Goal: Check status: Check status

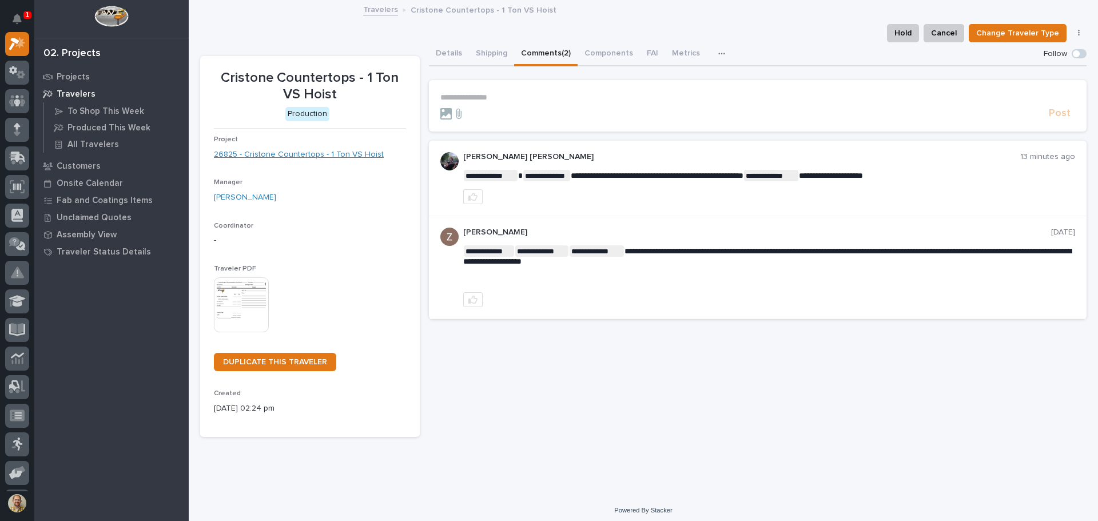
click at [352, 157] on link "26825 - Cristone Countertops - 1 Ton VS Hoist" at bounding box center [299, 155] width 170 height 12
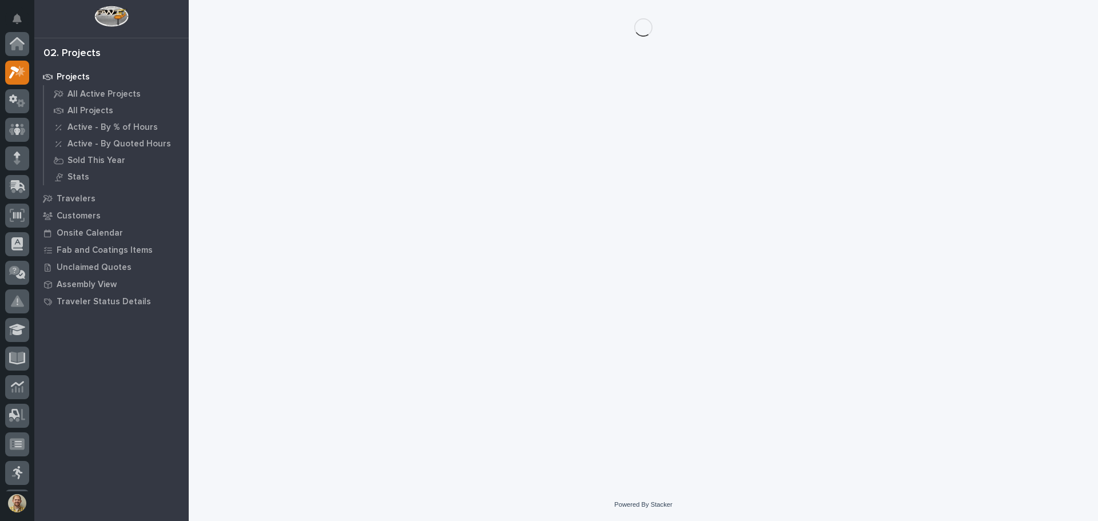
scroll to position [29, 0]
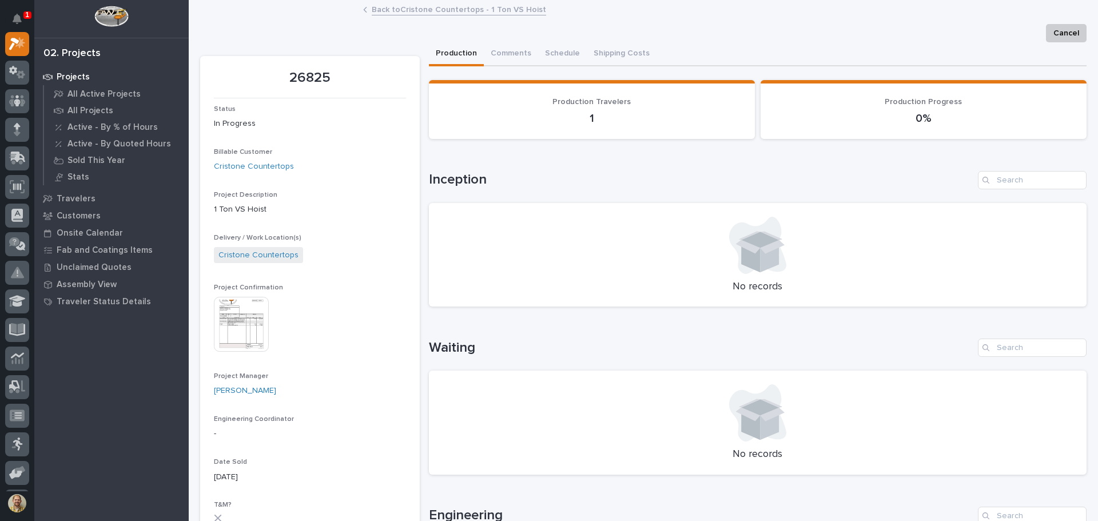
click at [226, 315] on img at bounding box center [241, 324] width 55 height 55
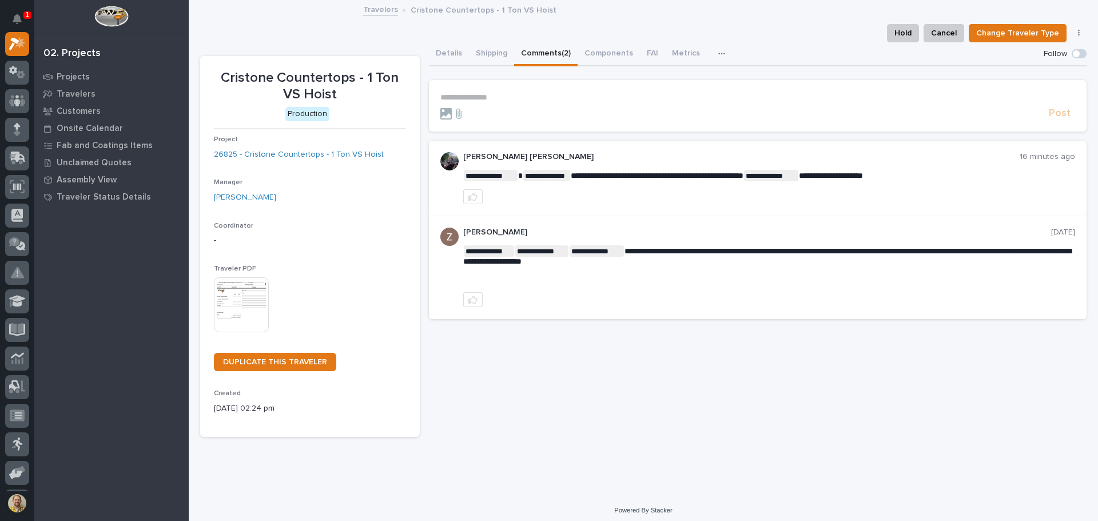
click at [632, 466] on div "**********" at bounding box center [643, 233] width 898 height 465
click at [8, 157] on div at bounding box center [17, 158] width 24 height 24
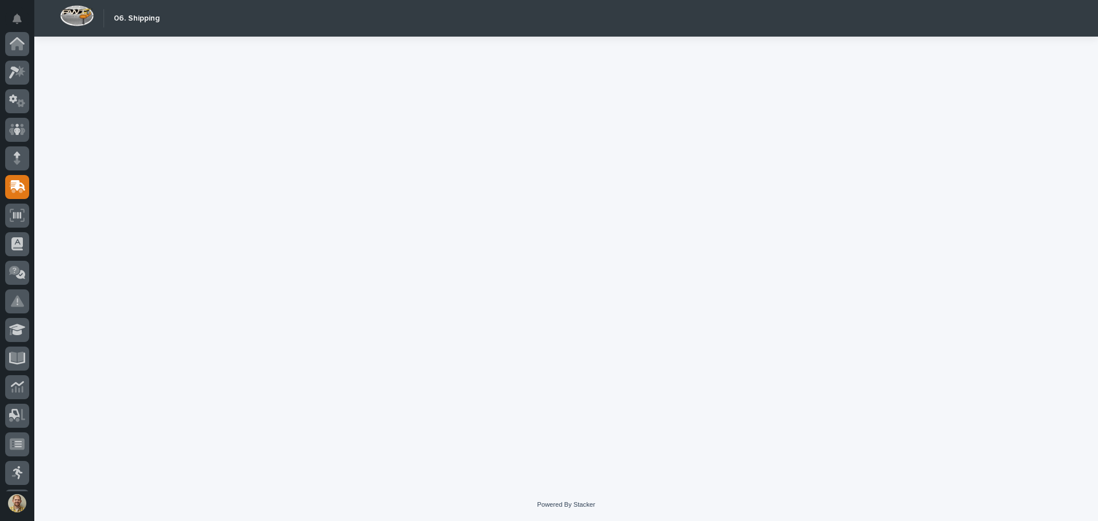
scroll to position [141, 0]
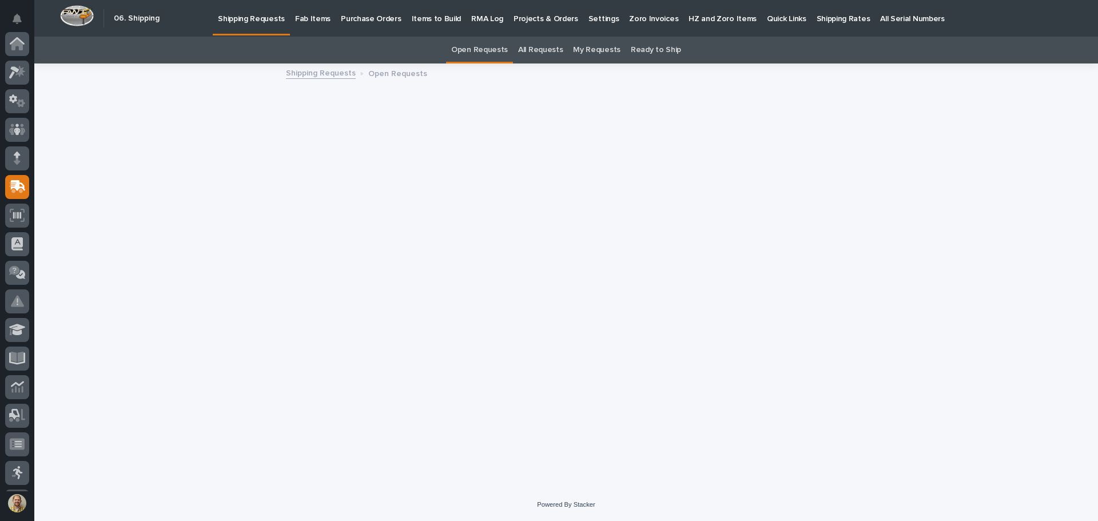
scroll to position [141, 0]
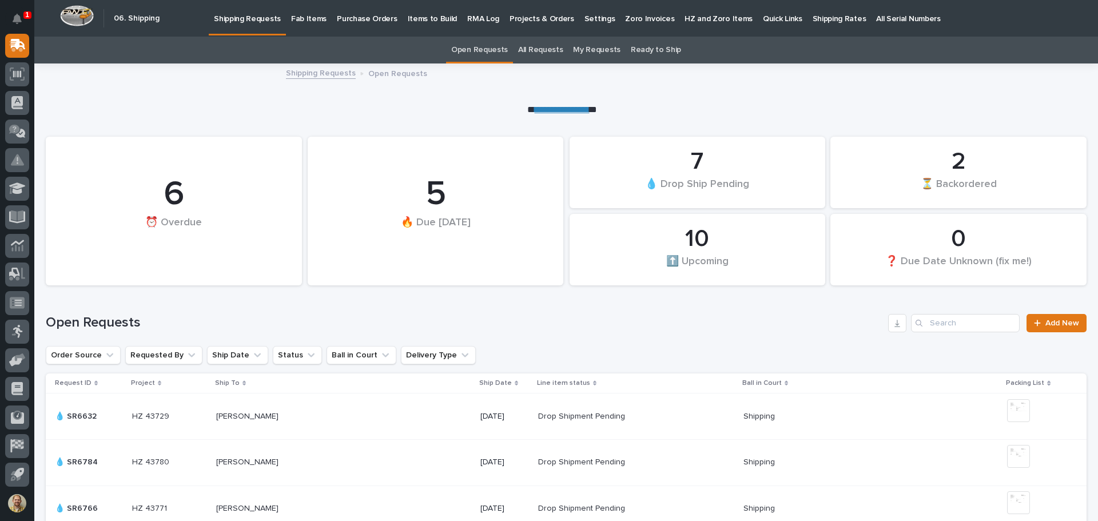
click at [544, 51] on link "All Requests" at bounding box center [540, 50] width 45 height 27
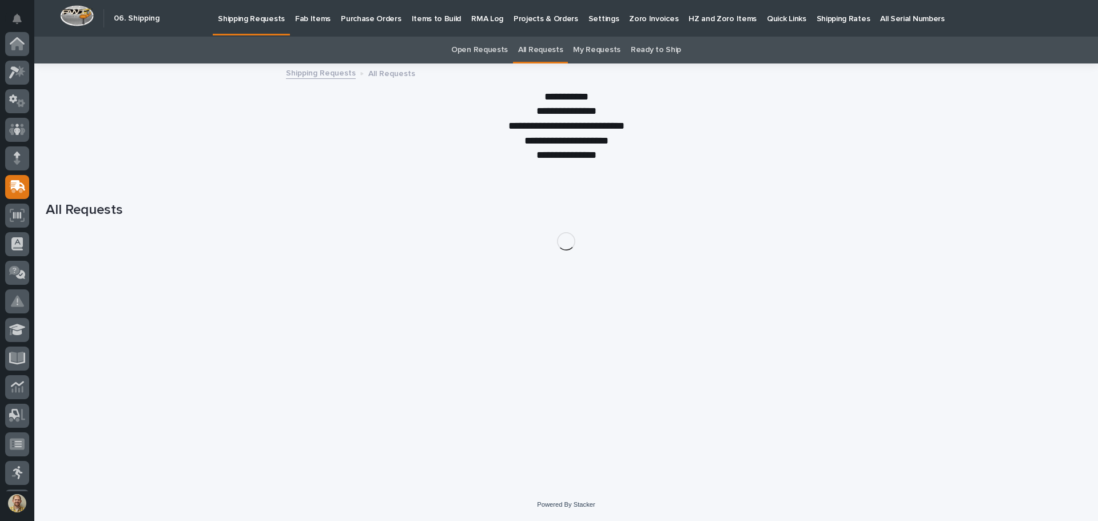
scroll to position [141, 0]
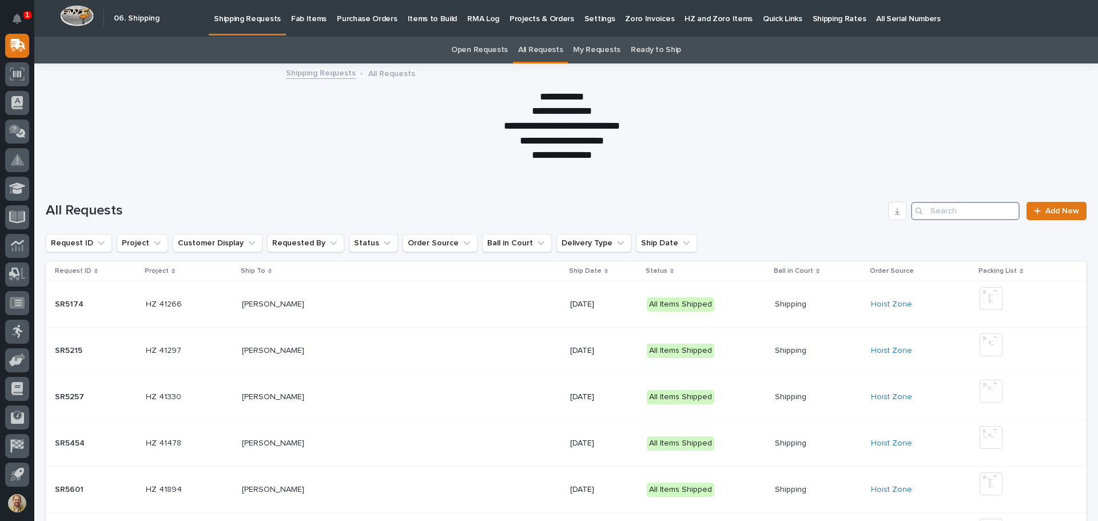
click at [935, 214] on input "Search" at bounding box center [965, 211] width 109 height 18
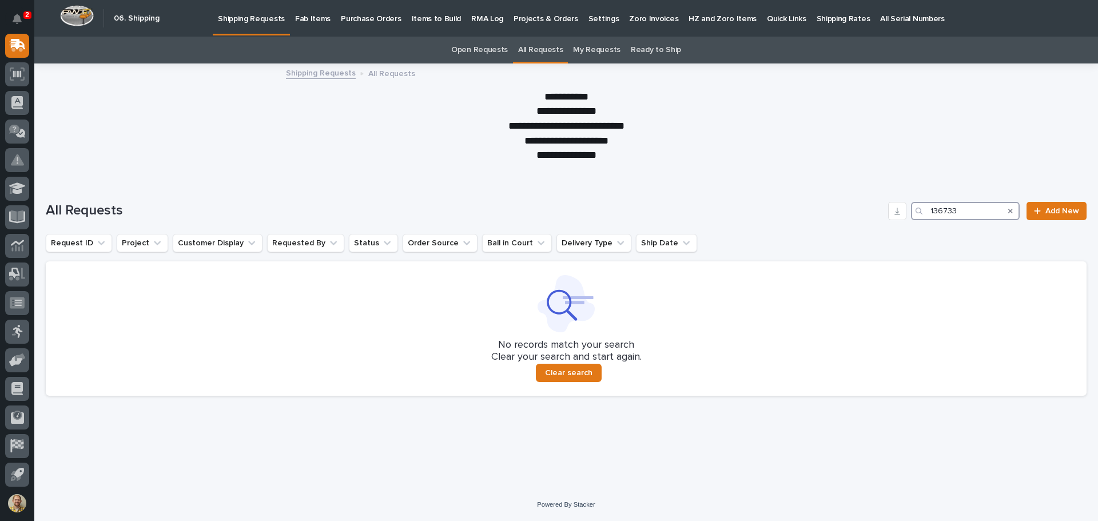
type input "136733"
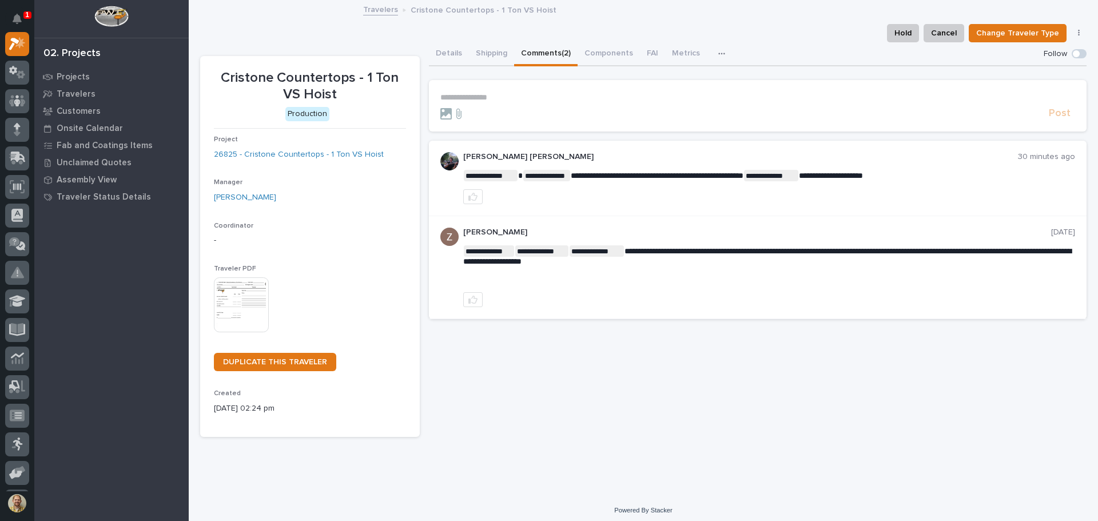
click at [482, 98] on p "**********" at bounding box center [758, 98] width 636 height 10
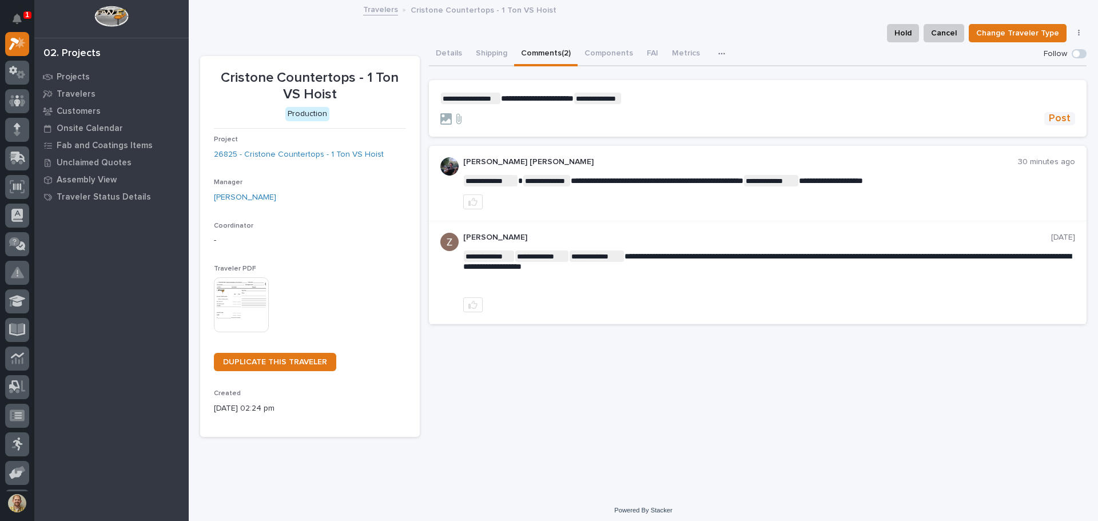
click at [1055, 117] on span "Post" at bounding box center [1060, 118] width 22 height 13
